Goal: Information Seeking & Learning: Learn about a topic

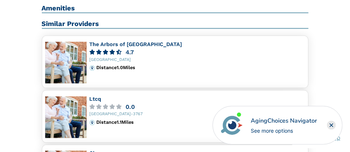
scroll to position [585, 0]
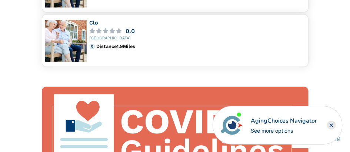
click at [331, 126] on icon "Close" at bounding box center [331, 124] width 3 height 3
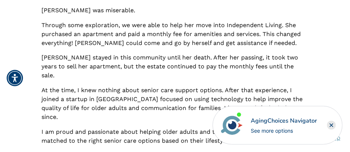
scroll to position [378, 0]
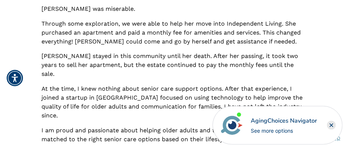
click at [350, 72] on html "Home Search Browse Get Started Learn For Providers Company Contact Sign In Sign…" at bounding box center [175, 148] width 350 height 1052
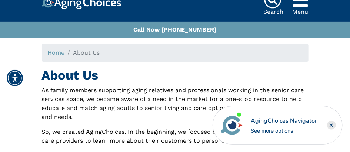
scroll to position [0, 0]
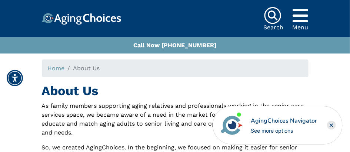
click at [299, 19] on icon "Popover trigger" at bounding box center [301, 16] width 16 height 18
click at [275, 19] on img at bounding box center [273, 16] width 18 height 18
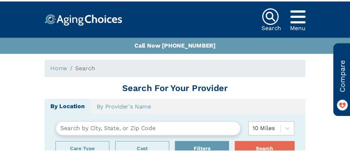
scroll to position [77, 0]
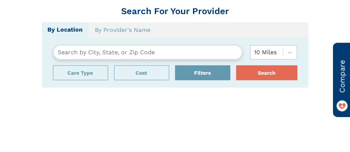
type input "Ventura, California, USA 93003"
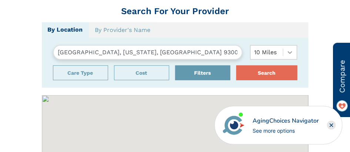
click at [290, 52] on icon at bounding box center [290, 52] width 7 height 7
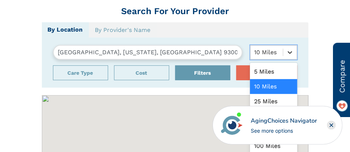
scroll to position [80, 0]
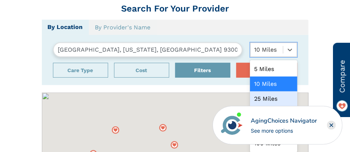
click at [273, 97] on div "25 Miles" at bounding box center [273, 98] width 47 height 15
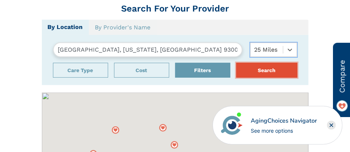
click at [257, 68] on button "Search" at bounding box center [267, 70] width 61 height 15
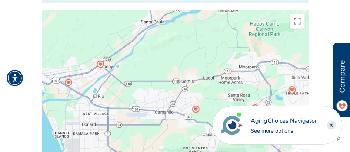
scroll to position [157, 0]
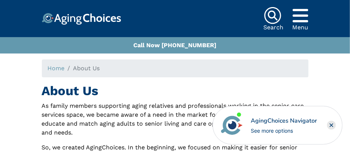
click at [271, 20] on img at bounding box center [273, 16] width 18 height 18
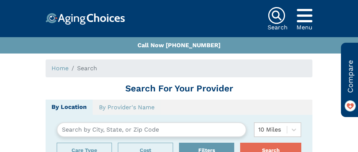
click at [129, 132] on input "text" at bounding box center [152, 129] width 190 height 15
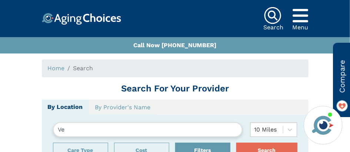
type input "V"
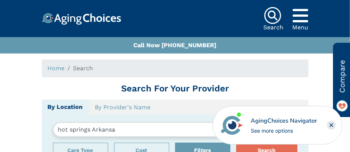
type input "hot springs Arkansas"
click at [237, 142] on button "Search" at bounding box center [267, 149] width 61 height 15
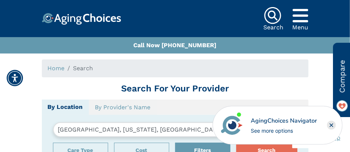
scroll to position [171, 0]
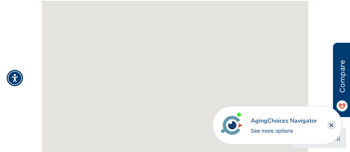
click at [330, 125] on rect "Close" at bounding box center [331, 125] width 9 height 9
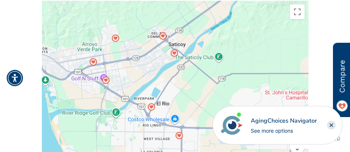
click at [261, 129] on div "See more options" at bounding box center [284, 130] width 66 height 8
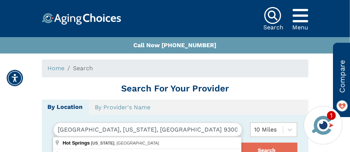
click at [149, 128] on input "[GEOGRAPHIC_DATA], [US_STATE], [GEOGRAPHIC_DATA] 93003" at bounding box center [148, 129] width 190 height 15
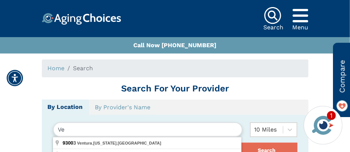
type input "V"
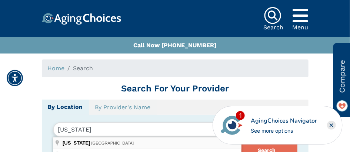
type input "Arkansas, USA"
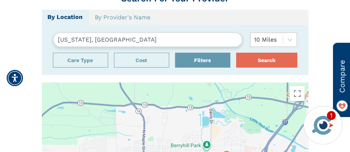
scroll to position [77, 0]
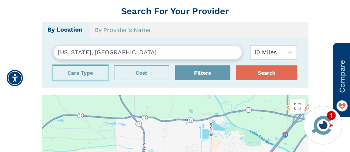
click at [62, 74] on button "Care Type" at bounding box center [80, 72] width 55 height 15
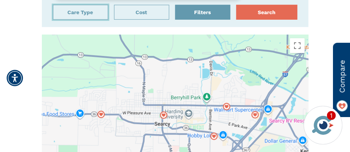
scroll to position [145, 0]
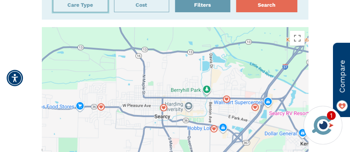
click at [102, 4] on button "Care Type" at bounding box center [80, 4] width 55 height 15
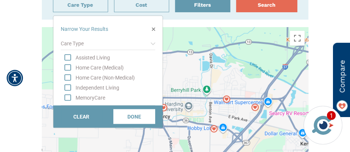
click at [106, 87] on div "Independent Living" at bounding box center [116, 87] width 80 height 7
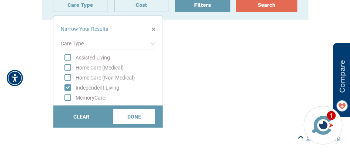
scroll to position [171, 0]
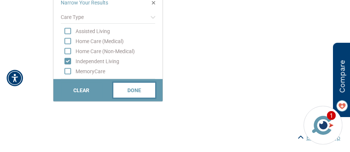
click at [130, 95] on button "DONE" at bounding box center [134, 90] width 42 height 15
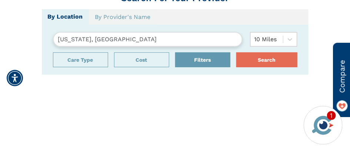
scroll to position [88, 0]
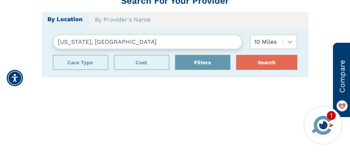
click at [290, 42] on icon at bounding box center [290, 42] width 4 height 3
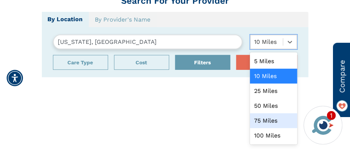
click at [281, 113] on div "75 Miles" at bounding box center [273, 120] width 47 height 15
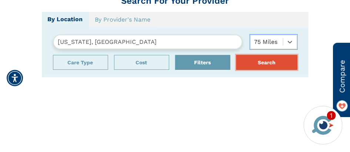
click at [271, 58] on button "Search" at bounding box center [267, 62] width 61 height 15
drag, startPoint x: 271, startPoint y: 58, endPoint x: 280, endPoint y: 109, distance: 51.6
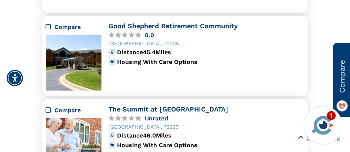
scroll to position [1089, 0]
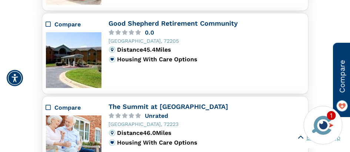
click at [49, 22] on icon "Compare" at bounding box center [48, 24] width 5 height 6
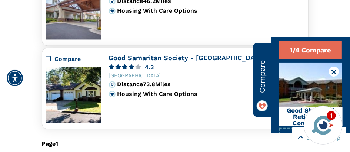
scroll to position [1309, 0]
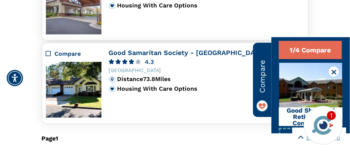
click at [49, 51] on icon "Compare" at bounding box center [48, 53] width 5 height 6
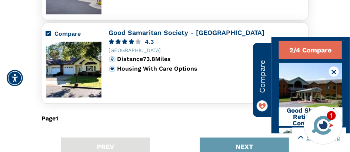
scroll to position [1334, 0]
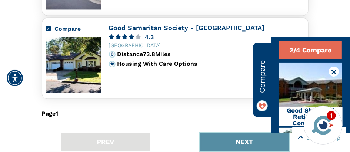
click at [227, 139] on button "NEXT" at bounding box center [244, 141] width 89 height 18
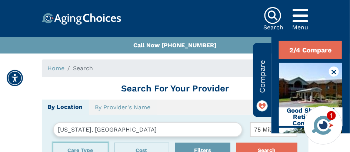
click at [90, 144] on button "Care Type" at bounding box center [80, 149] width 55 height 15
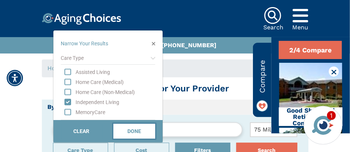
click at [139, 128] on button "DONE" at bounding box center [134, 130] width 42 height 15
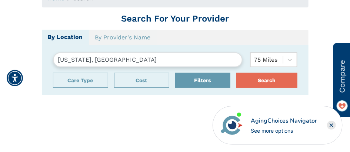
click at [57, 61] on input "Arkansas, USA" at bounding box center [148, 59] width 190 height 15
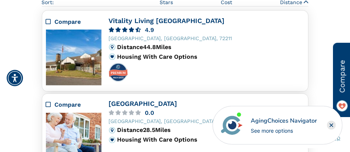
scroll to position [356, 0]
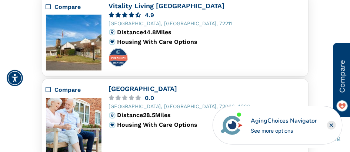
click at [46, 6] on icon "Compare" at bounding box center [48, 7] width 5 height 6
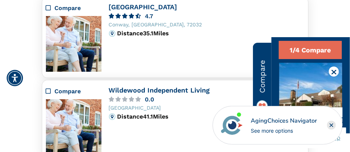
scroll to position [776, 0]
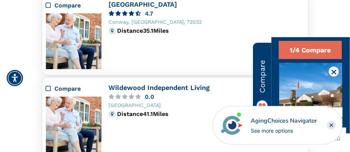
click at [50, 5] on icon "Compare" at bounding box center [48, 5] width 5 height 6
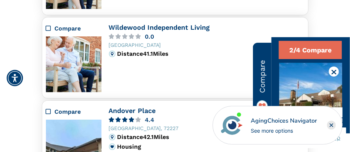
scroll to position [823, 0]
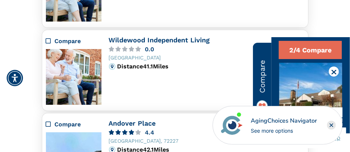
click at [50, 40] on icon "Compare" at bounding box center [48, 41] width 5 height 6
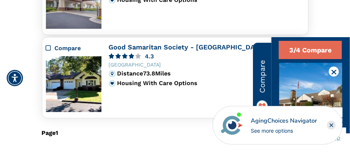
scroll to position [1312, 0]
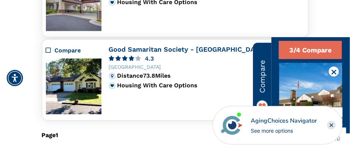
click at [50, 49] on icon "Compare" at bounding box center [48, 50] width 5 height 6
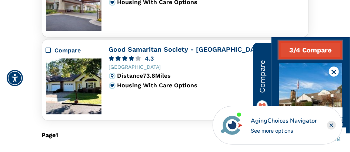
click at [314, 48] on button "3/4 Compare" at bounding box center [310, 50] width 63 height 18
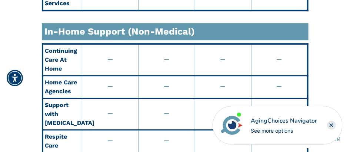
scroll to position [567, 0]
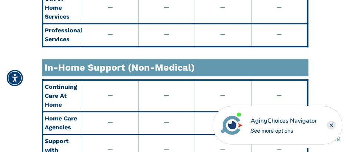
drag, startPoint x: 354, startPoint y: 14, endPoint x: 320, endPoint y: 44, distance: 45.5
drag, startPoint x: 320, startPoint y: 44, endPoint x: 320, endPoint y: 37, distance: 7.8
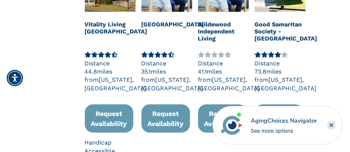
scroll to position [147, 0]
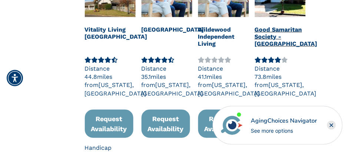
click at [260, 30] on p "Good Samaritan Society - [GEOGRAPHIC_DATA]" at bounding box center [280, 35] width 51 height 24
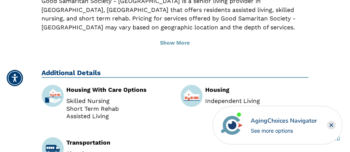
scroll to position [411, 0]
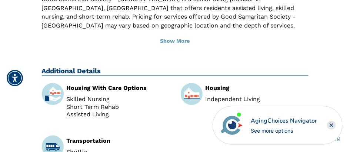
click at [190, 83] on img at bounding box center [192, 94] width 22 height 22
click at [210, 85] on div "Housing" at bounding box center [256, 88] width 103 height 6
click at [213, 96] on li "Independent Living" at bounding box center [256, 99] width 103 height 6
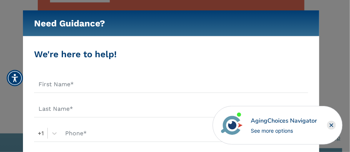
scroll to position [918, 0]
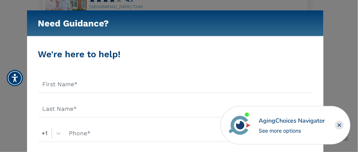
drag, startPoint x: 352, startPoint y: 53, endPoint x: 340, endPoint y: 102, distance: 49.7
click at [307, 23] on img "Close" at bounding box center [308, 23] width 7 height 7
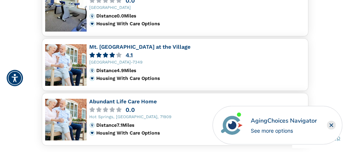
scroll to position [863, 0]
click at [172, 44] on link "Mt. [GEOGRAPHIC_DATA] at the Village" at bounding box center [140, 47] width 101 height 6
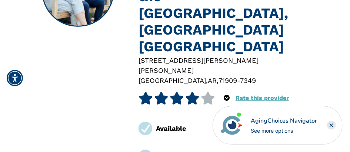
scroll to position [136, 0]
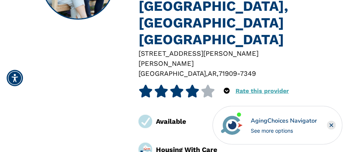
click at [147, 115] on img at bounding box center [146, 122] width 14 height 14
click at [192, 69] on span "[GEOGRAPHIC_DATA]" at bounding box center [172, 73] width 67 height 8
click at [187, 144] on div "Housing With Care Options" at bounding box center [187, 154] width 62 height 20
